Goal: Task Accomplishment & Management: Manage account settings

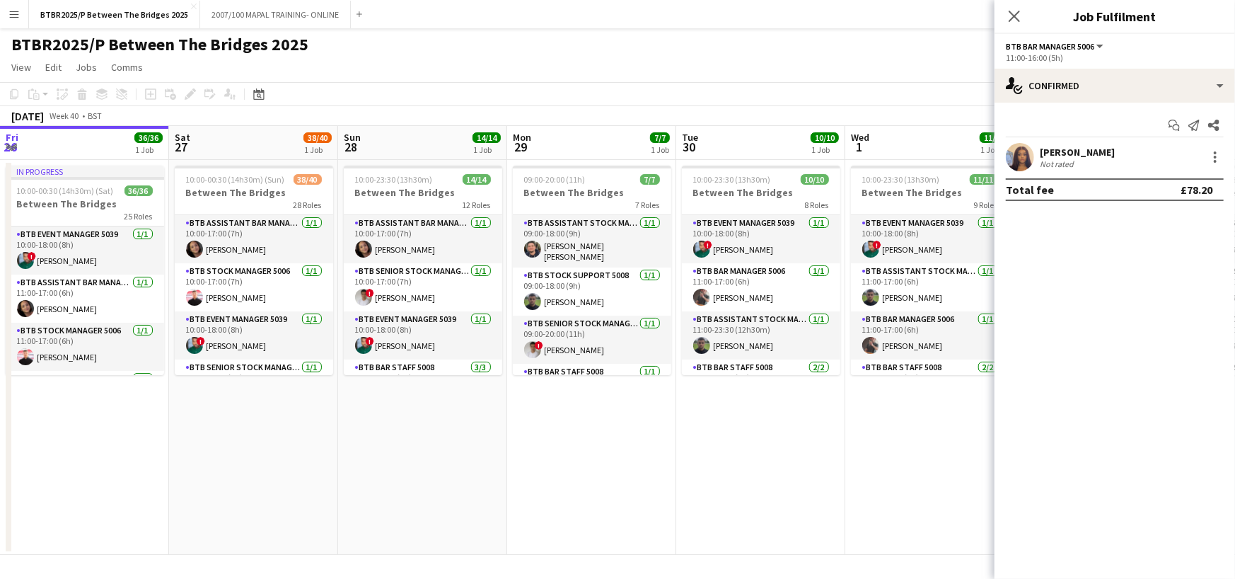
scroll to position [0, 570]
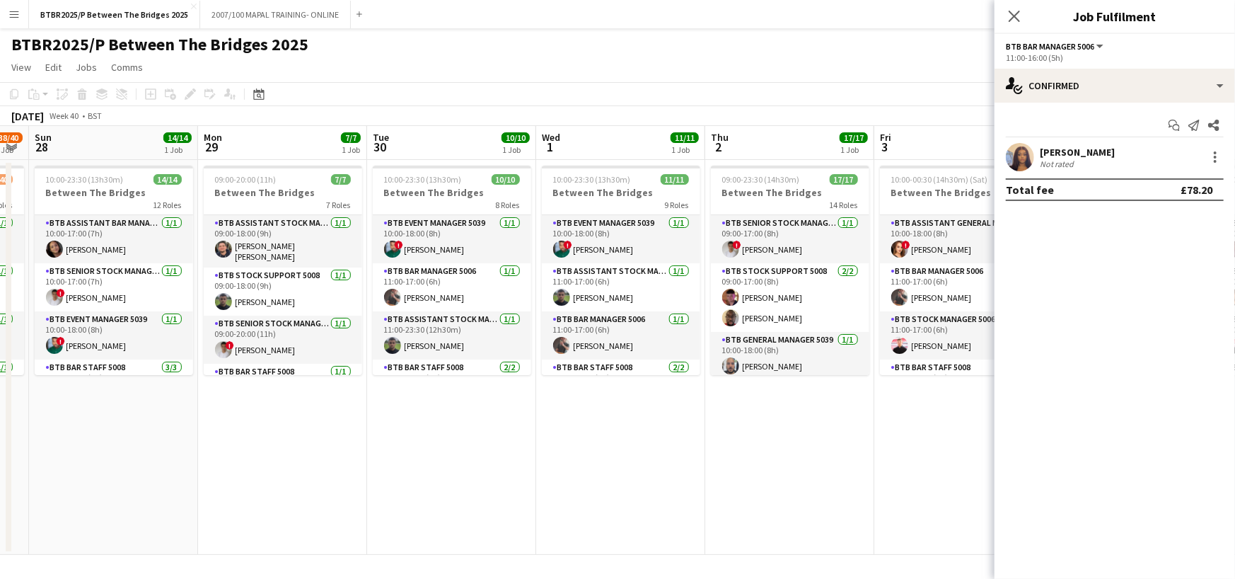
drag, startPoint x: 369, startPoint y: 153, endPoint x: 630, endPoint y: 154, distance: 261.8
click at [630, 154] on app-calendar-viewport "Fri 26 36/36 1 Job Sat 27 38/40 1 Job Sun 28 14/14 1 Job Mon 29 7/7 1 Job Tue 3…" at bounding box center [617, 340] width 1235 height 429
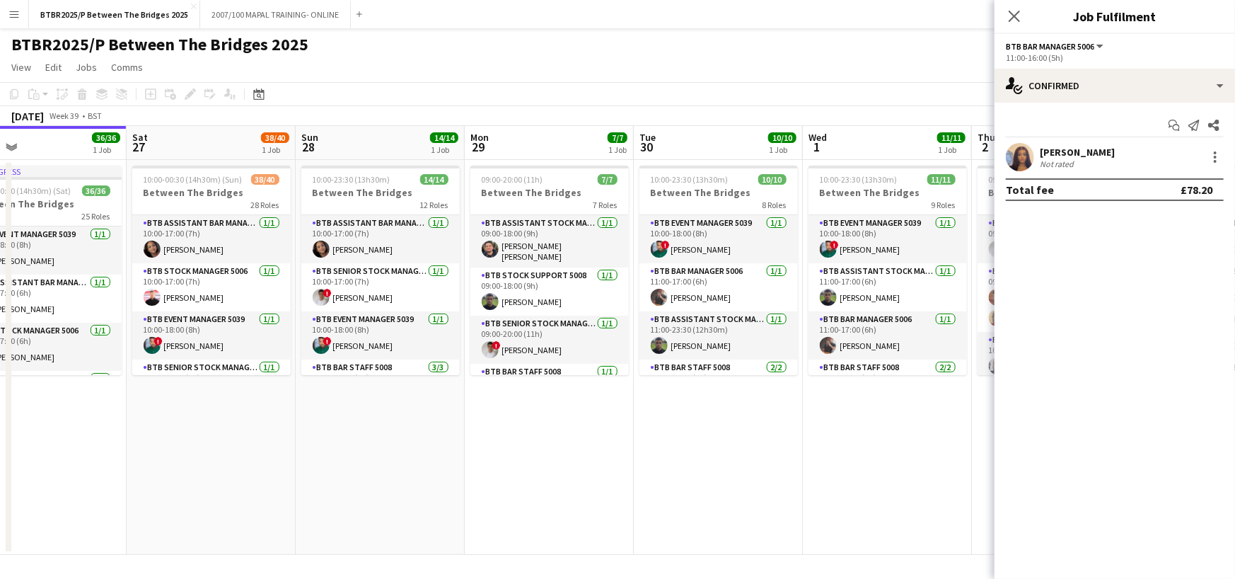
drag, startPoint x: 293, startPoint y: 144, endPoint x: 636, endPoint y: 168, distance: 344.0
click at [636, 168] on app-calendar-viewport "Wed 24 Thu 25 19/19 1 Job Fri 26 36/36 1 Job Sat 27 38/40 1 Job Sun 28 14/14 1 …" at bounding box center [617, 340] width 1235 height 429
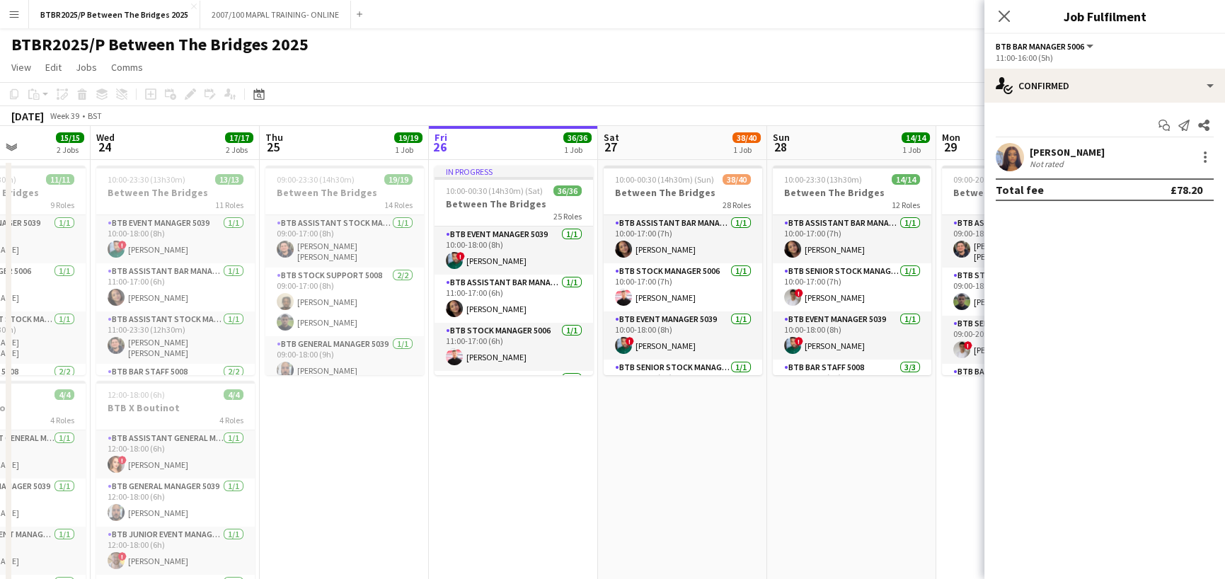
drag, startPoint x: 253, startPoint y: 146, endPoint x: 647, endPoint y: 158, distance: 395.0
click at [647, 158] on app-calendar-viewport "Sun 21 Mon 22 Tue 23 15/15 2 Jobs Wed 24 17/17 2 Jobs Thu 25 19/19 1 Job Fri 26…" at bounding box center [612, 372] width 1225 height 492
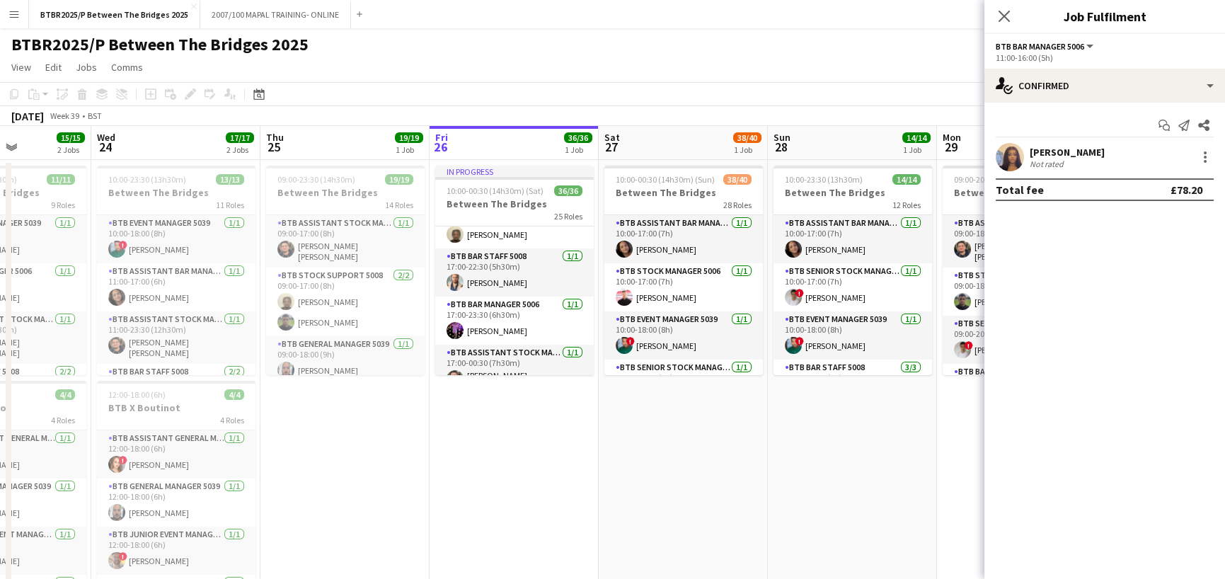
scroll to position [637, 0]
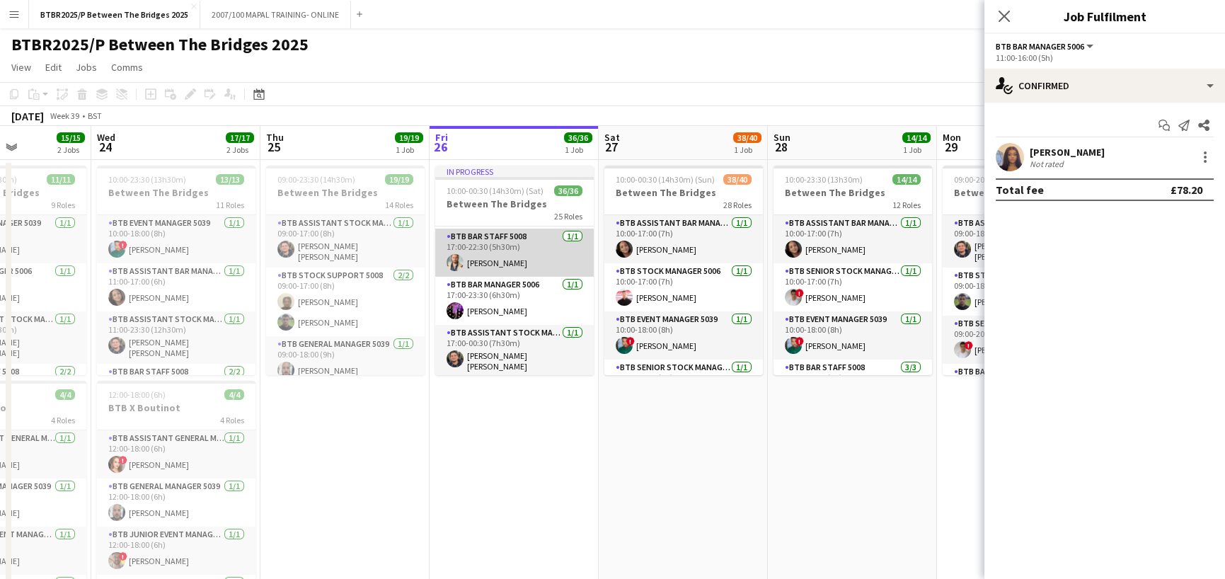
click at [528, 257] on app-card-role "BTB Bar Staff 5008 [DATE] 17:00-22:30 (5h30m) [PERSON_NAME]" at bounding box center [514, 253] width 158 height 48
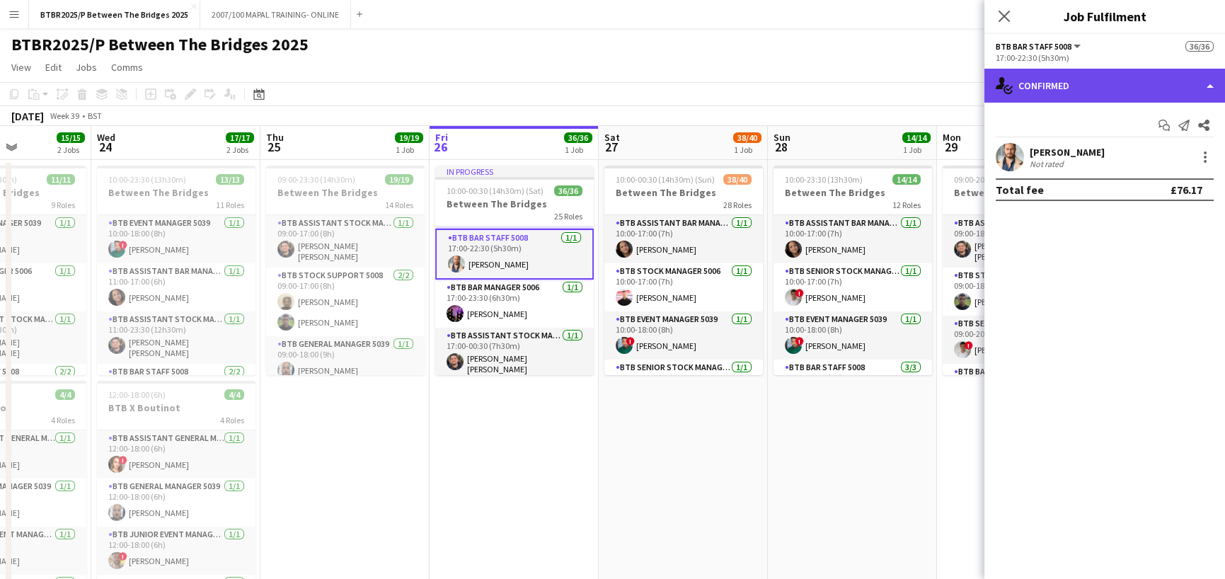
click at [1146, 83] on div "single-neutral-actions-check-2 Confirmed" at bounding box center [1104, 86] width 241 height 34
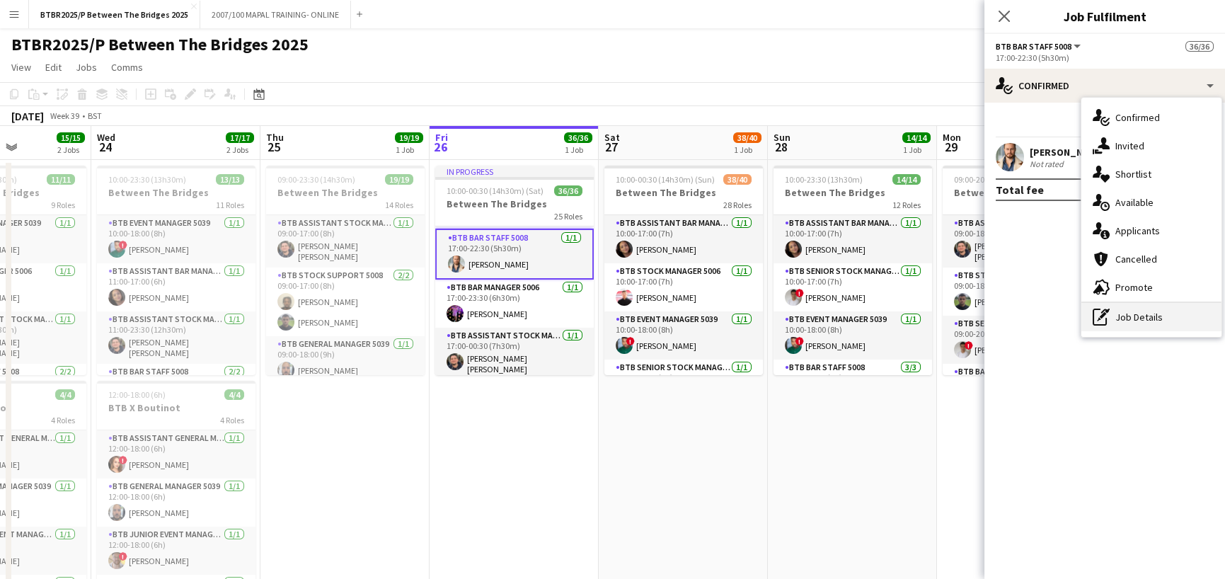
click at [1151, 322] on div "pen-write Job Details" at bounding box center [1151, 317] width 140 height 28
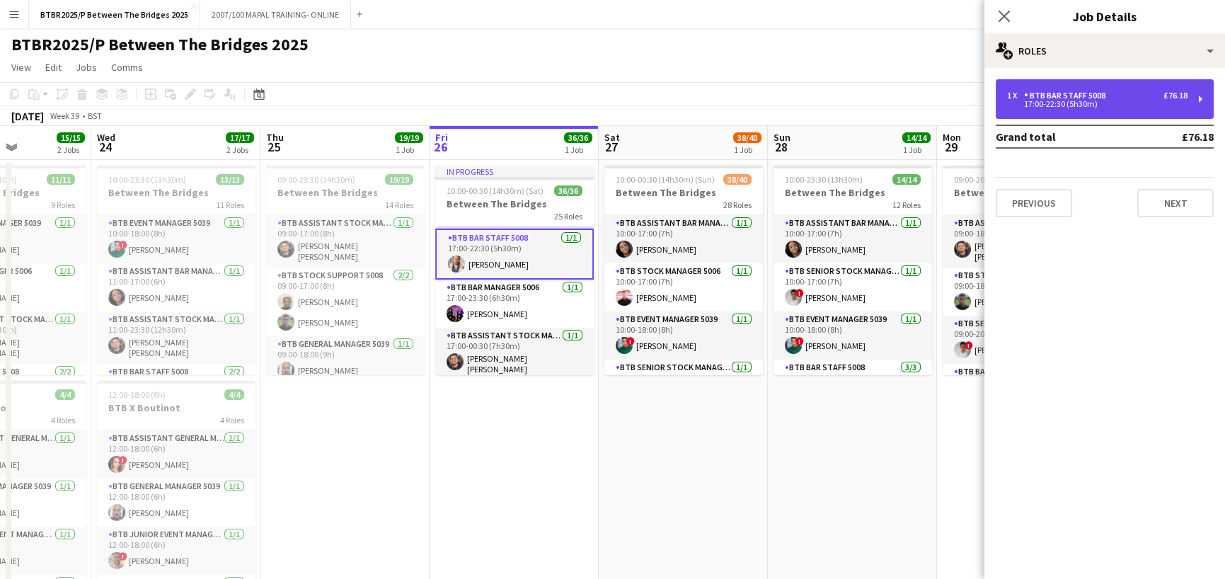
click at [1136, 108] on div "1 x BTB Bar Staff 5008 £76.18 17:00-22:30 (5h30m)" at bounding box center [1105, 99] width 218 height 40
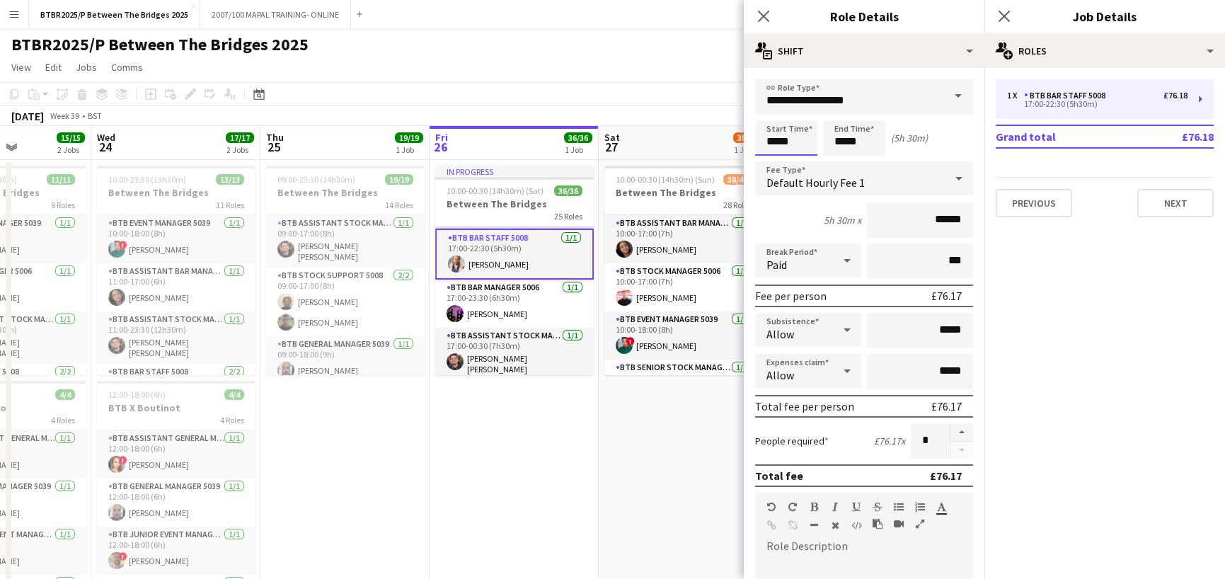
click at [778, 143] on input "*****" at bounding box center [786, 137] width 62 height 35
type input "*****"
click at [674, 63] on app-page-menu "View Day view expanded Day view collapsed Month view Date picker Jump to [DATE]…" at bounding box center [612, 68] width 1225 height 27
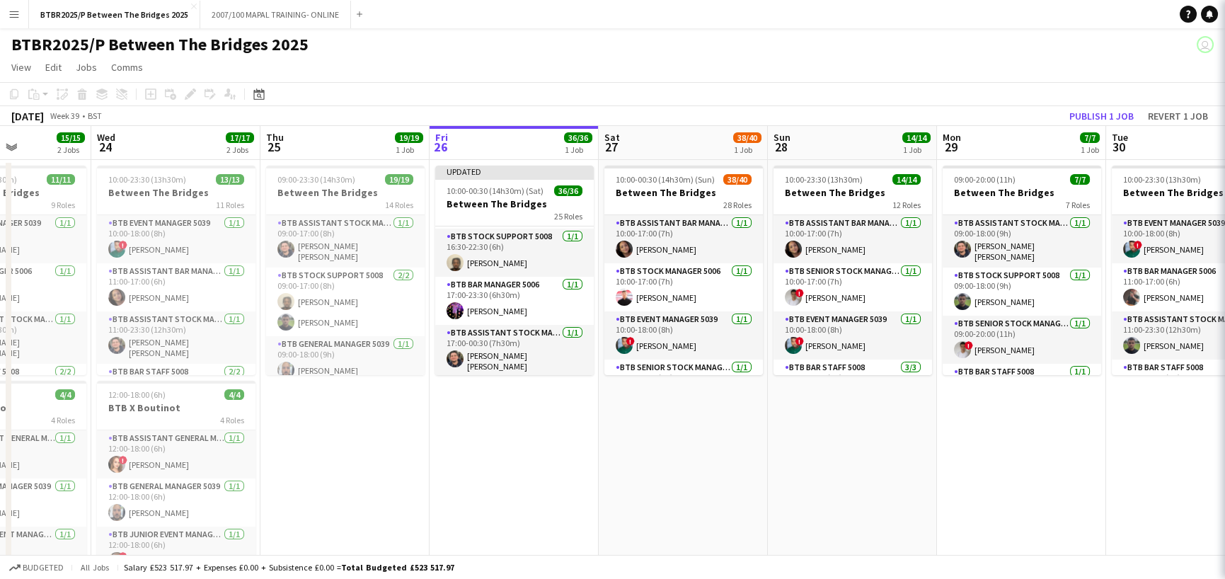
scroll to position [685, 0]
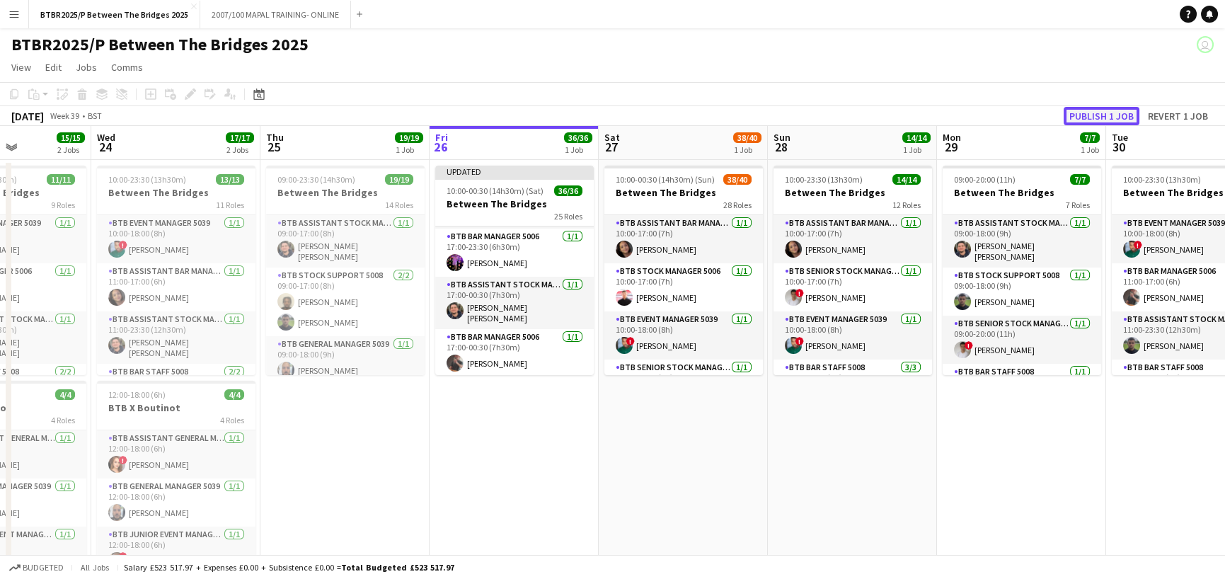
click at [1067, 116] on button "Publish 1 job" at bounding box center [1101, 116] width 76 height 18
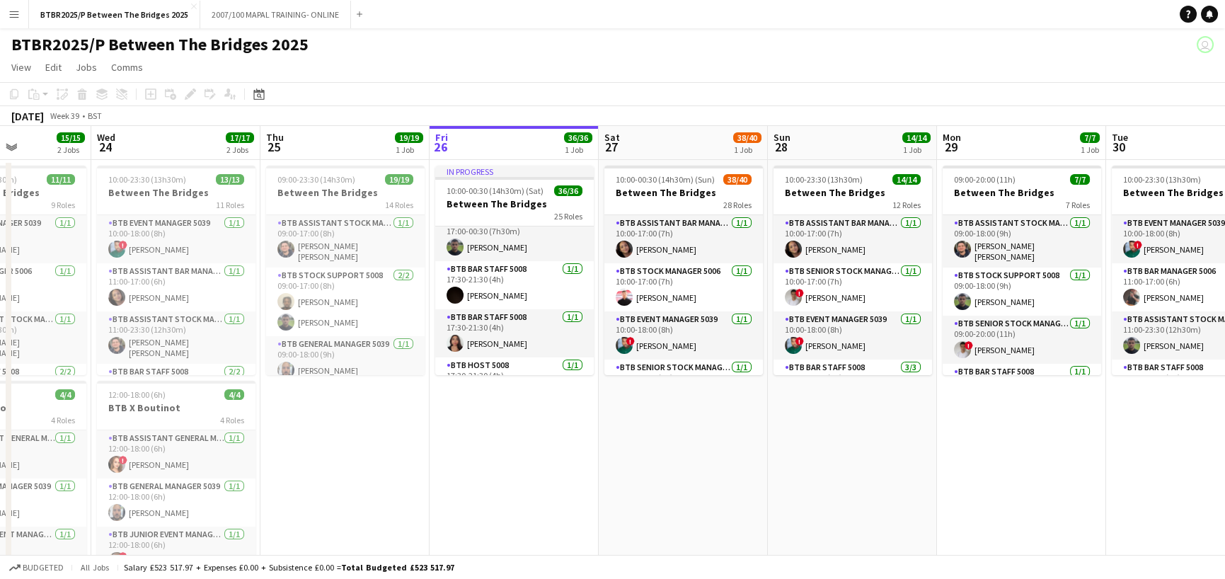
scroll to position [826, 0]
